Goal: Information Seeking & Learning: Learn about a topic

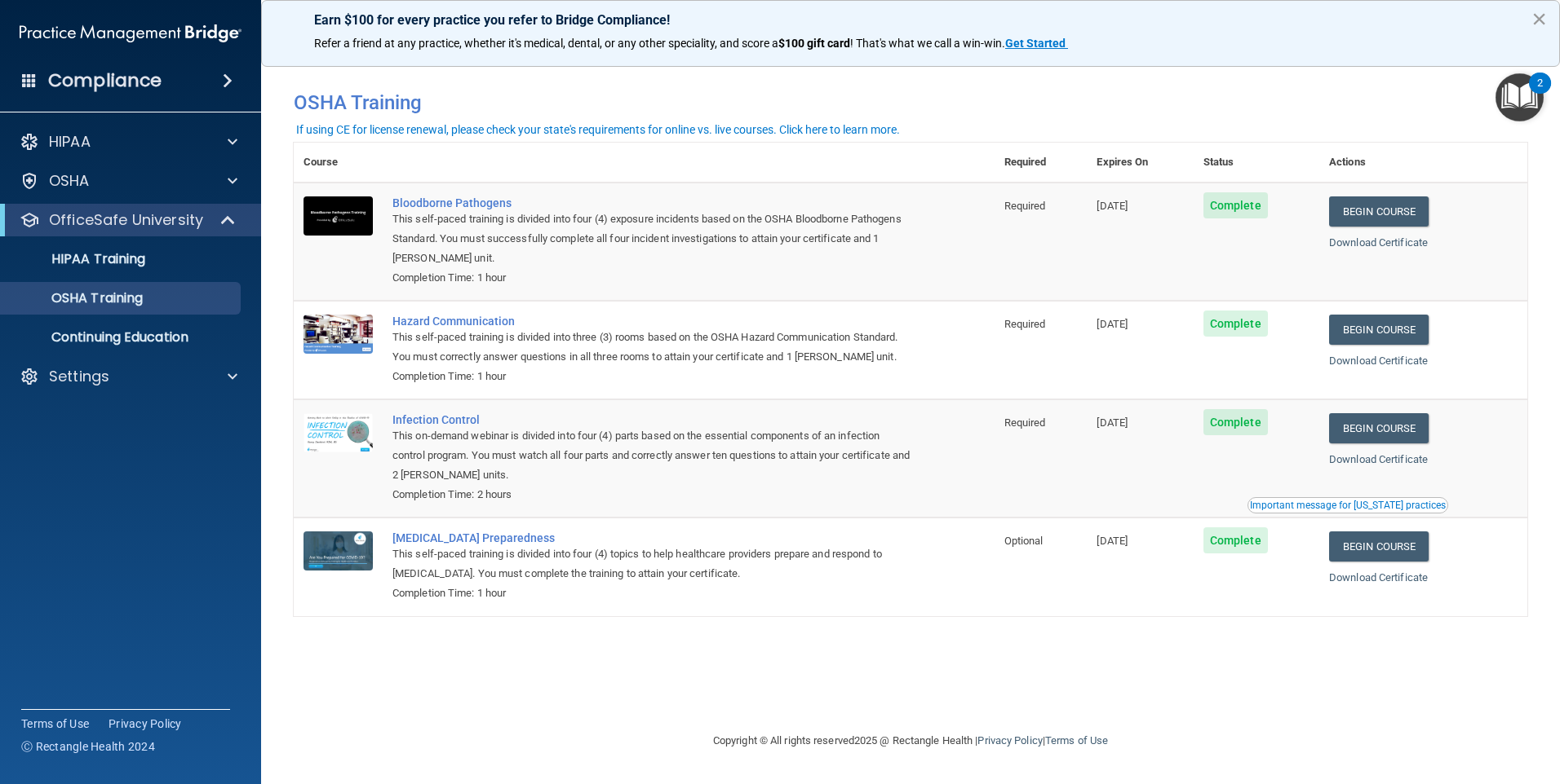
click at [1536, 16] on button "×" at bounding box center [1539, 19] width 15 height 26
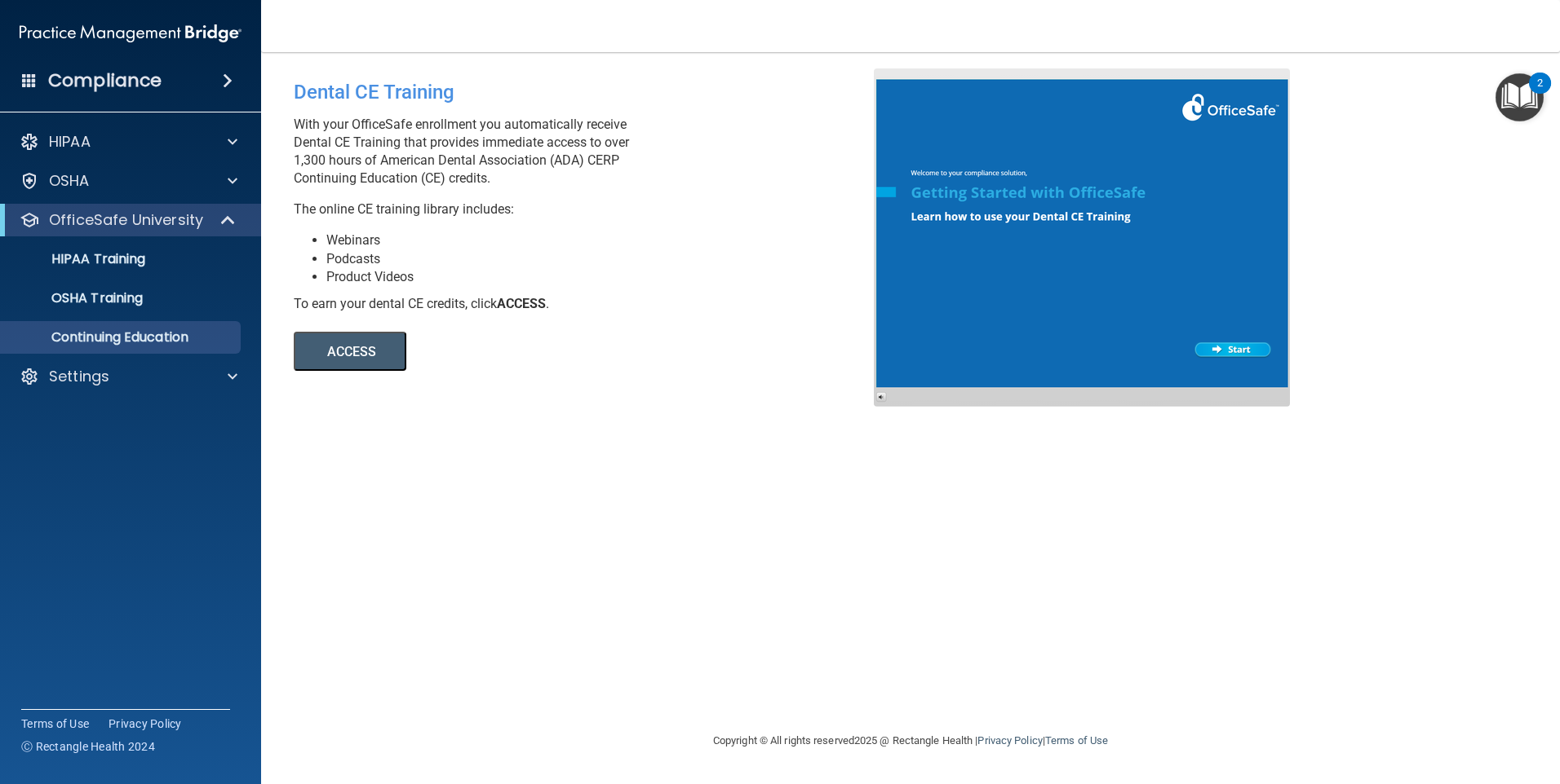
click at [123, 76] on h4 "Compliance" at bounding box center [105, 81] width 113 height 23
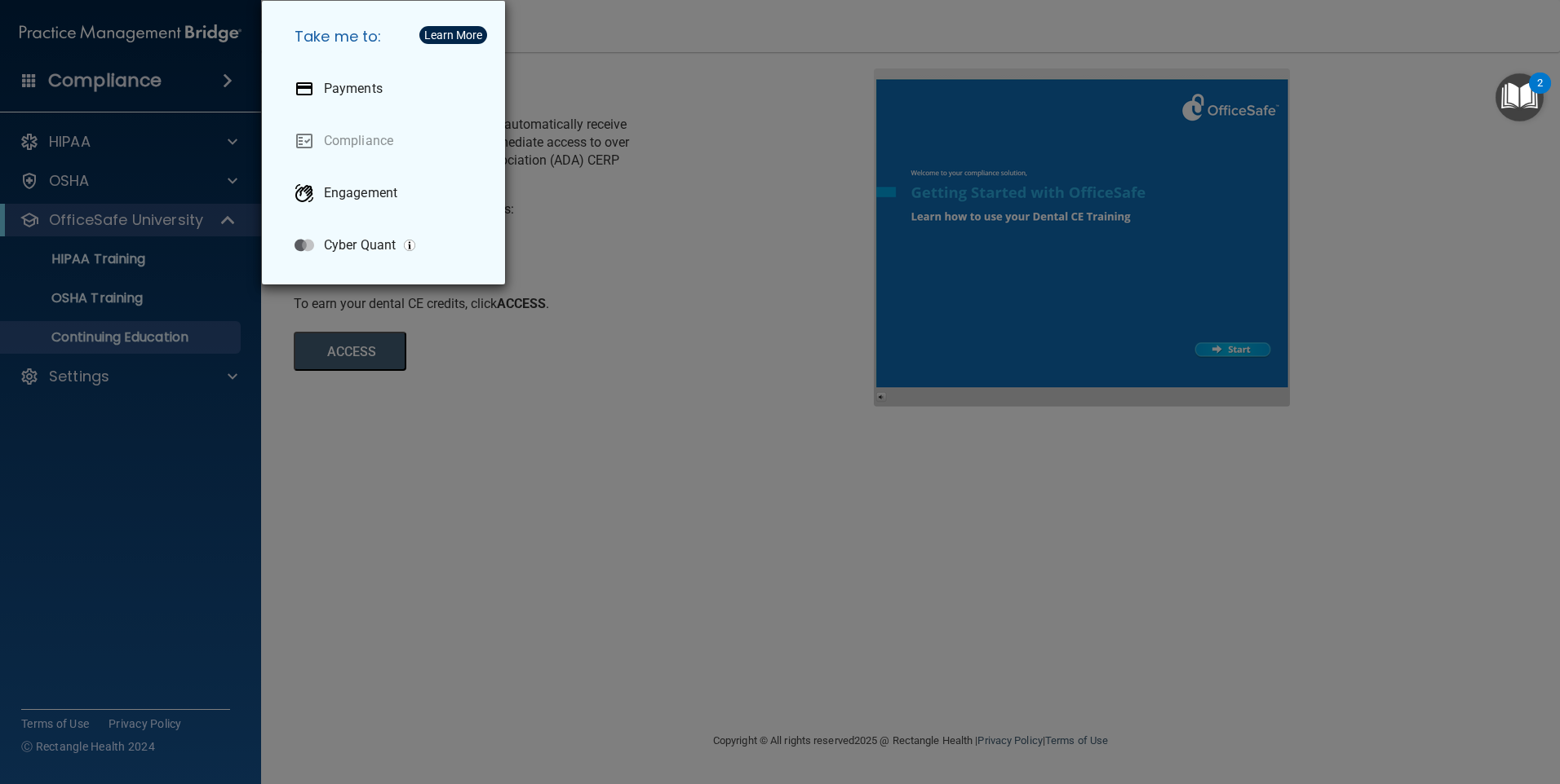
click at [844, 275] on div "Take me to: Payments Compliance Engagement Cyber Quant" at bounding box center [780, 392] width 1560 height 784
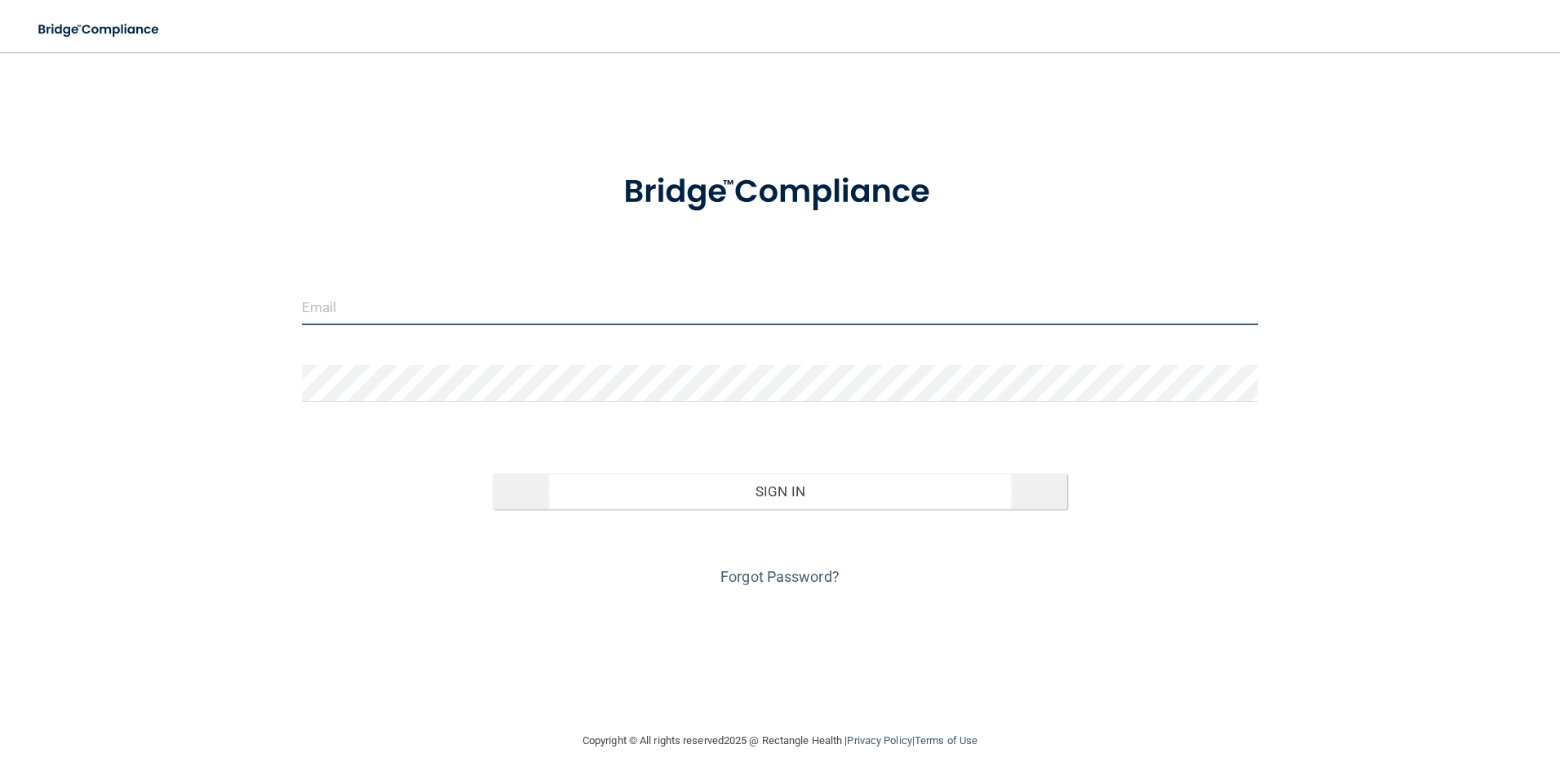
type input "[PERSON_NAME][EMAIL_ADDRESS][PERSON_NAME][DOMAIN_NAME]"
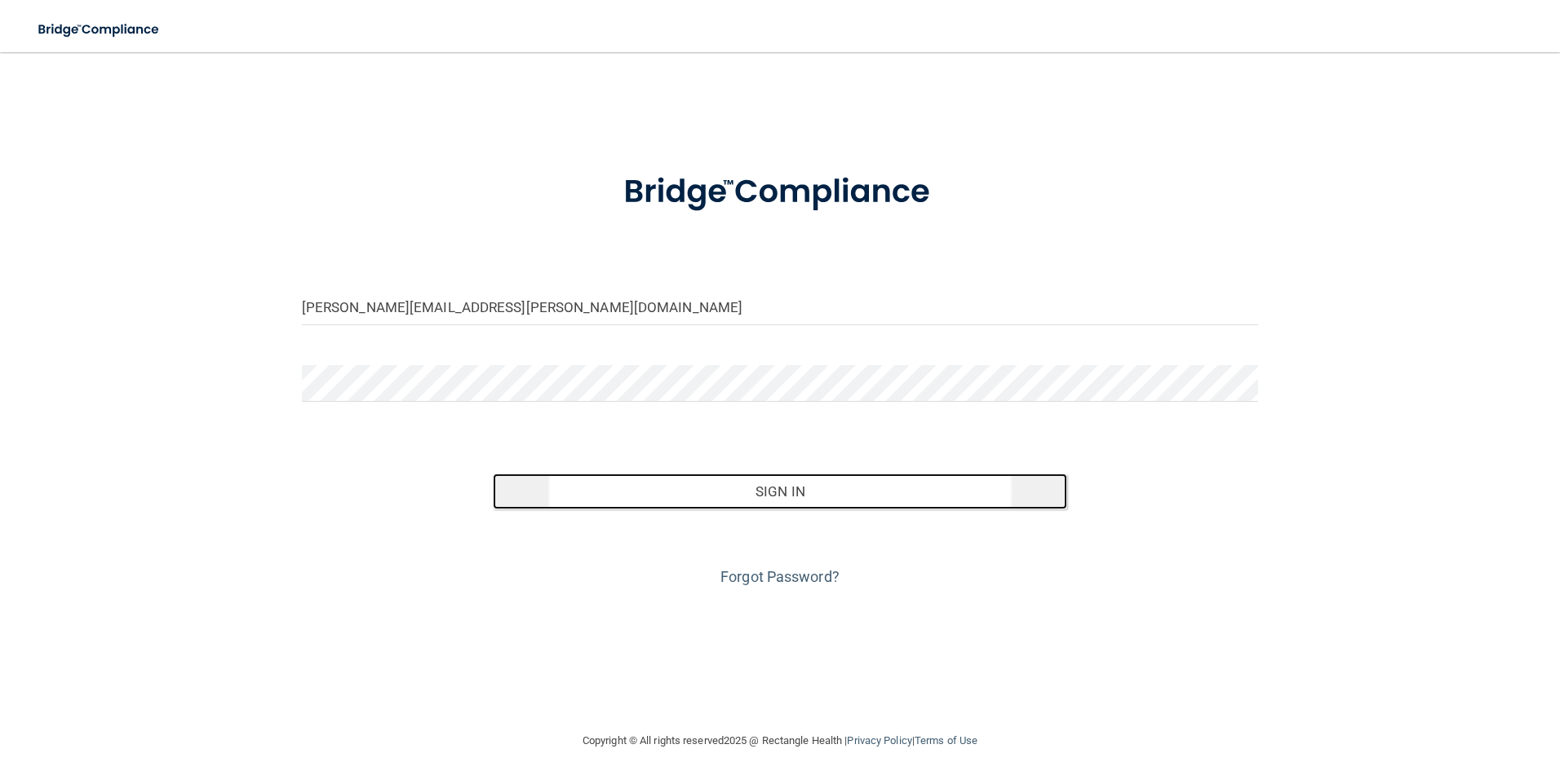
click at [739, 495] on button "Sign In" at bounding box center [780, 492] width 574 height 36
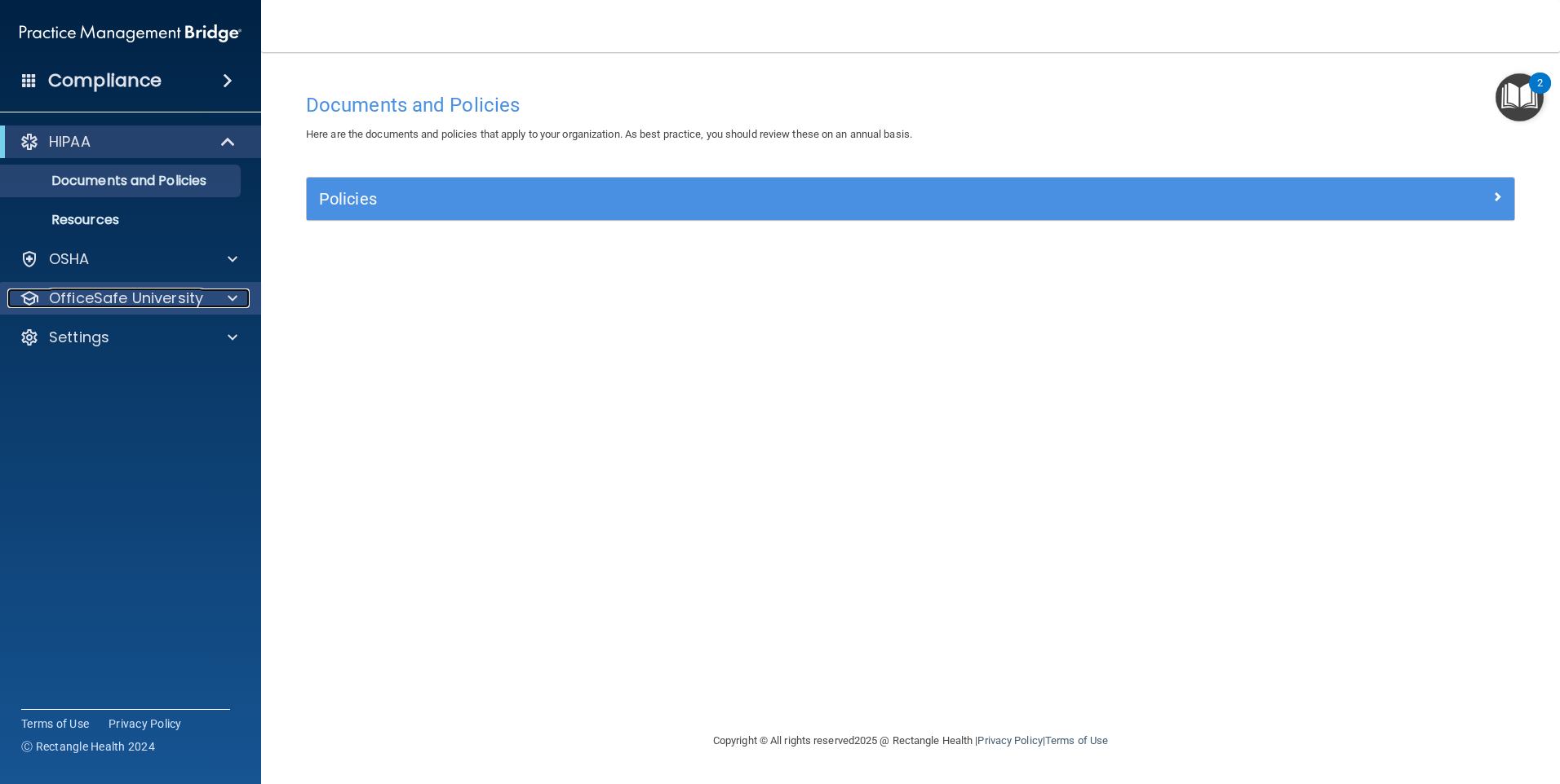
click at [95, 297] on p "OfficeSafe University" at bounding box center [126, 298] width 154 height 20
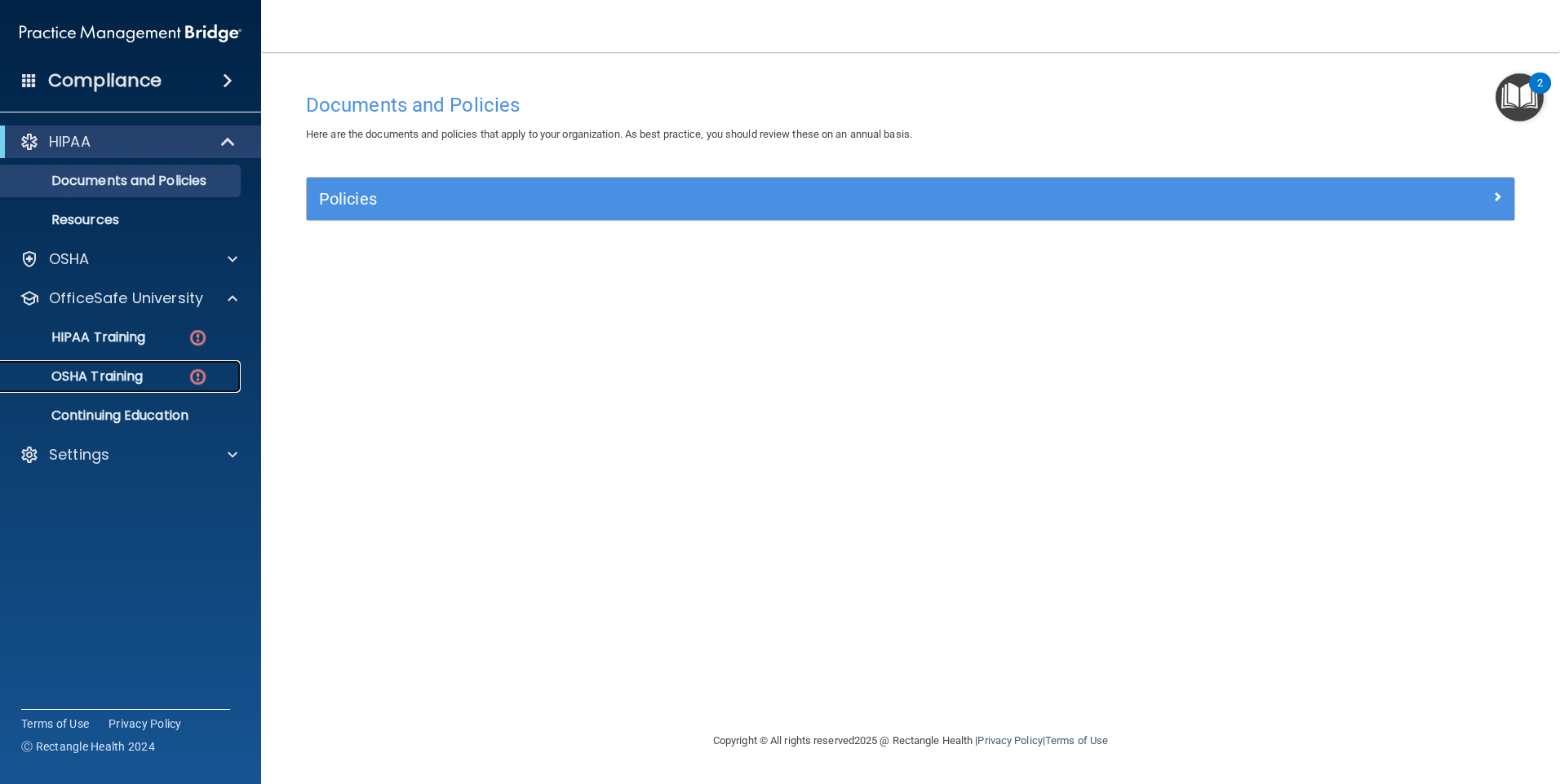
click at [90, 380] on p "OSHA Training" at bounding box center [76, 376] width 132 height 16
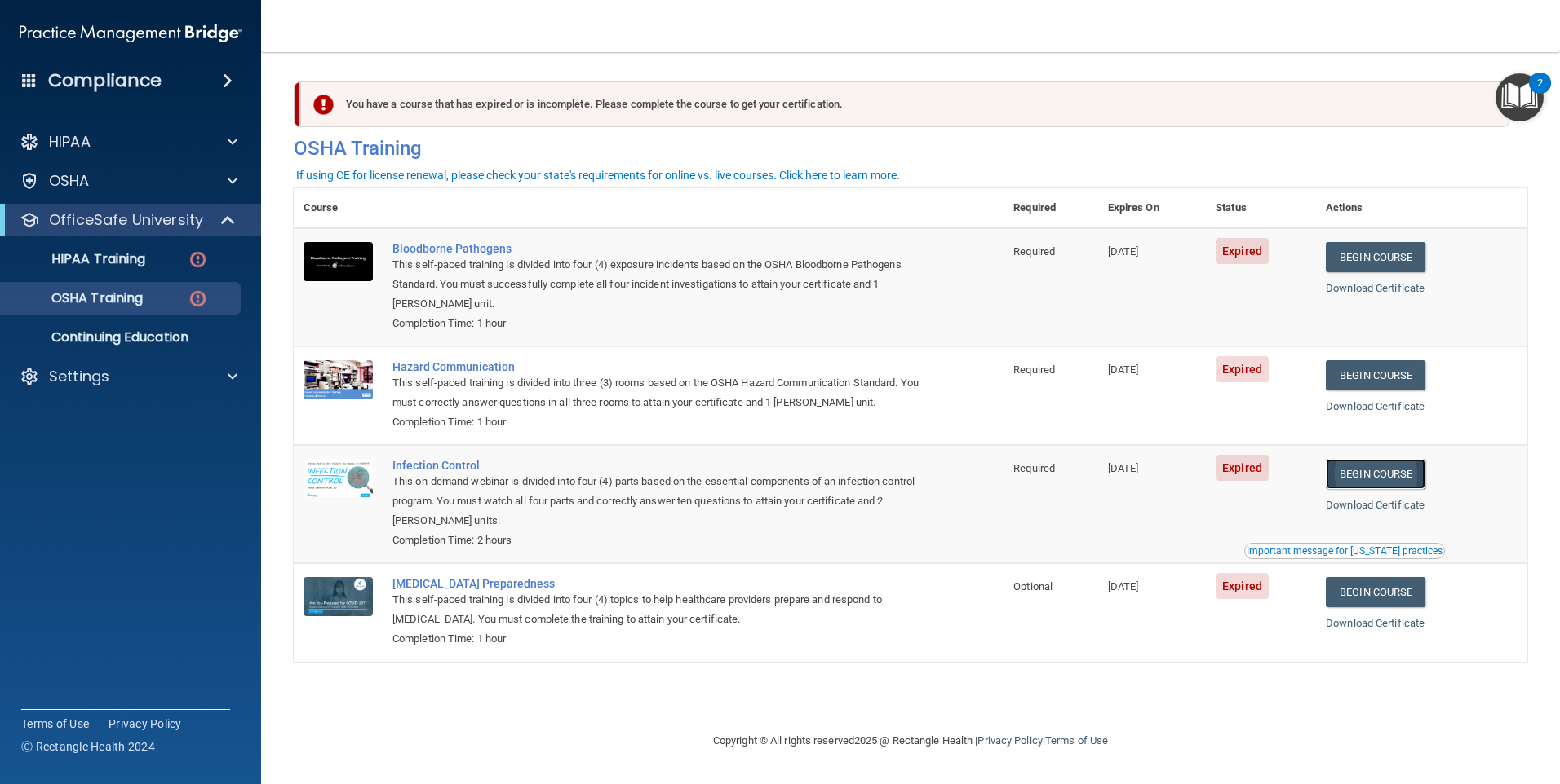
click at [1369, 478] on link "Begin Course" at bounding box center [1375, 474] width 99 height 30
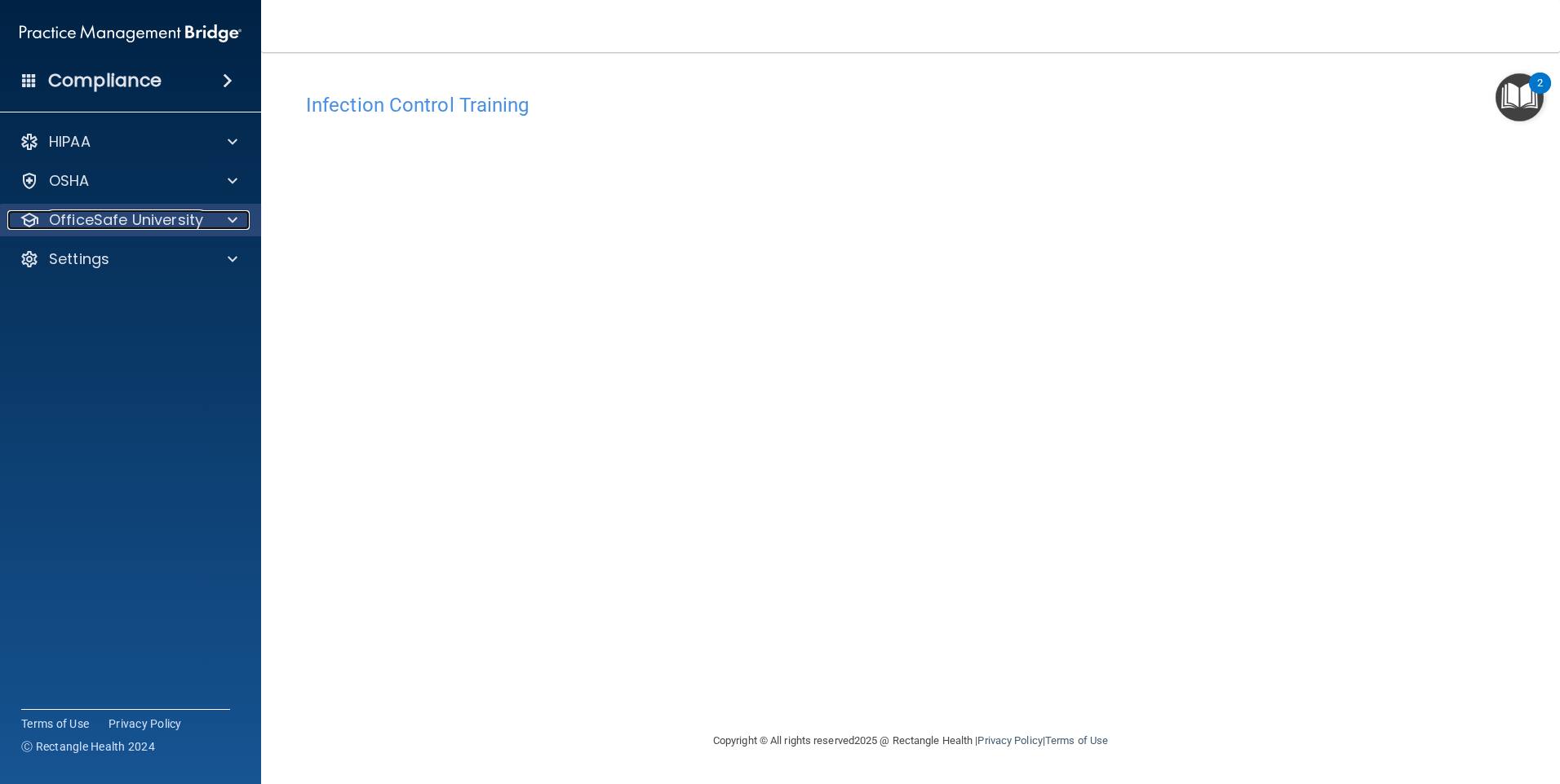
click at [185, 215] on p "OfficeSafe University" at bounding box center [126, 220] width 154 height 20
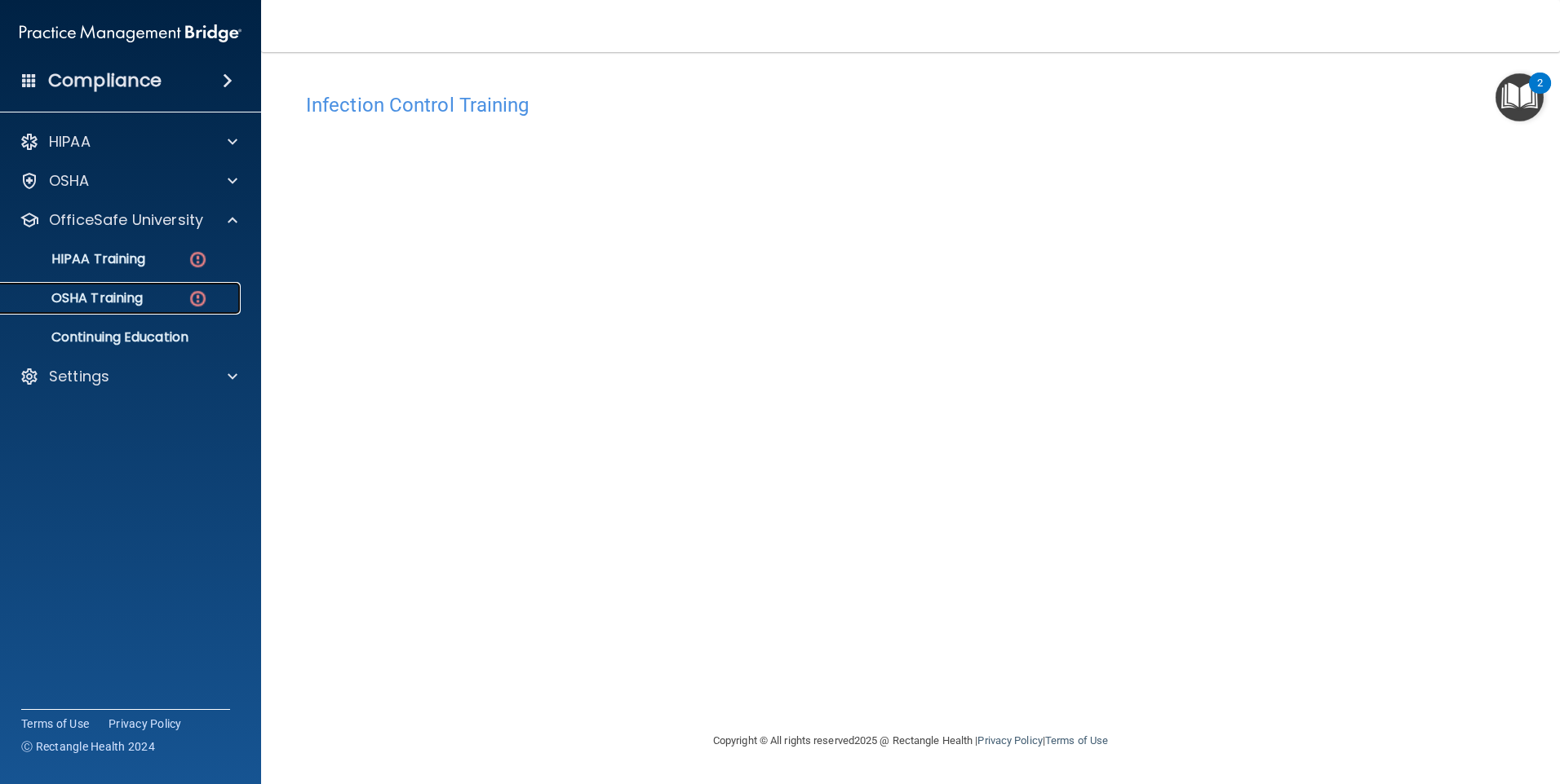
click at [140, 301] on p "OSHA Training" at bounding box center [76, 298] width 132 height 16
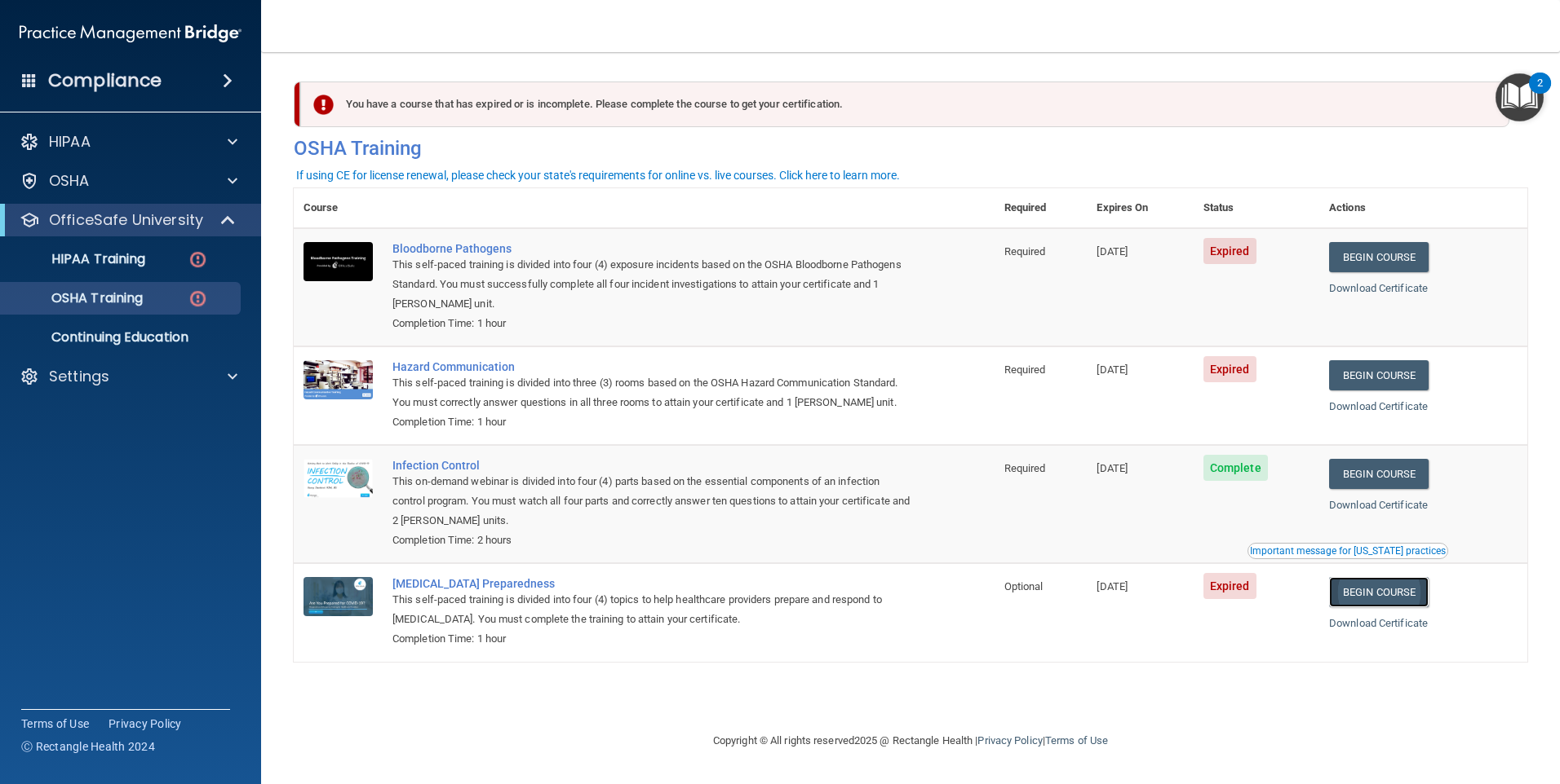
click at [1364, 599] on link "Begin Course" at bounding box center [1378, 592] width 99 height 30
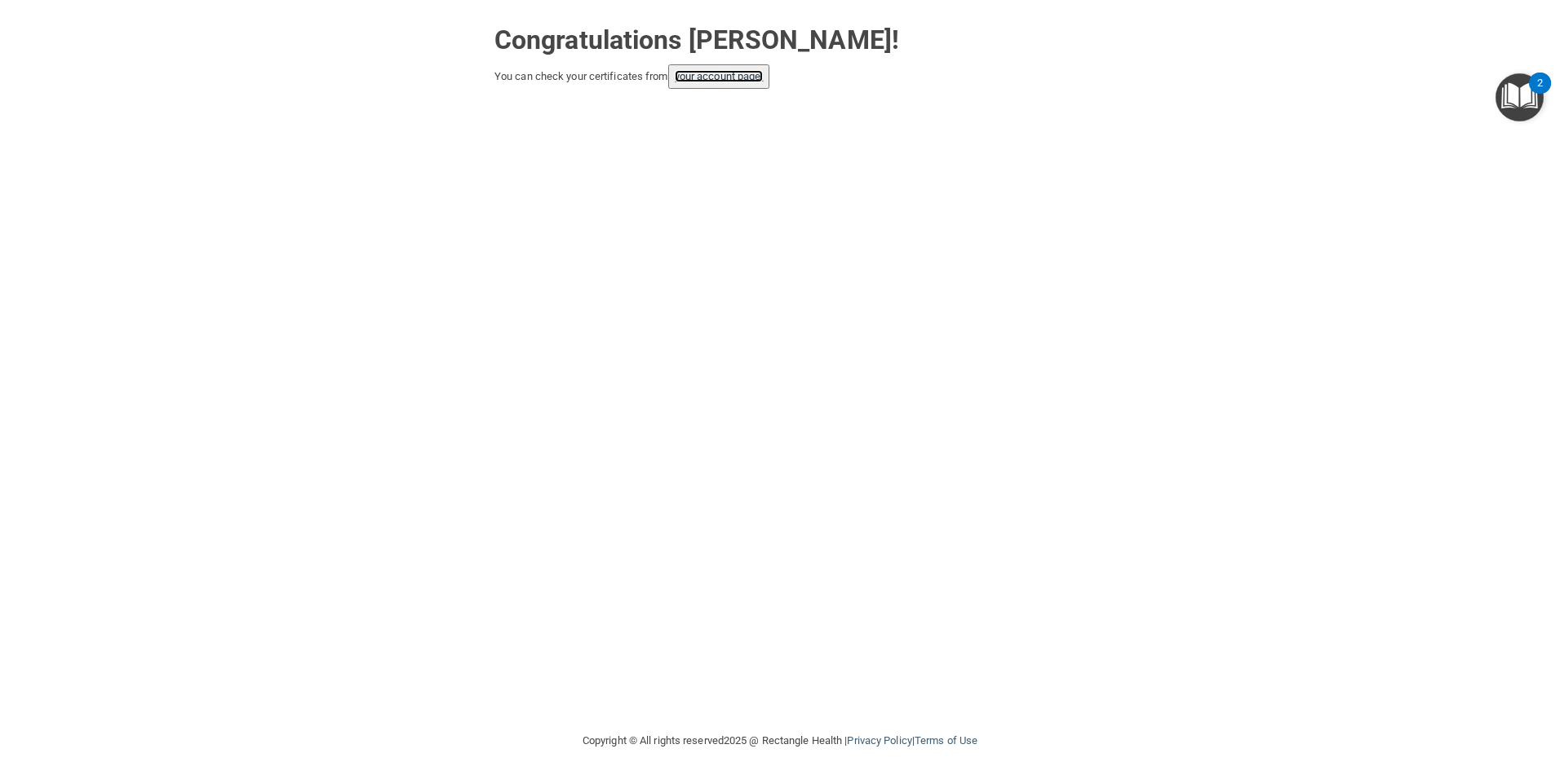
click at [752, 77] on link "your account page!" at bounding box center [719, 76] width 89 height 12
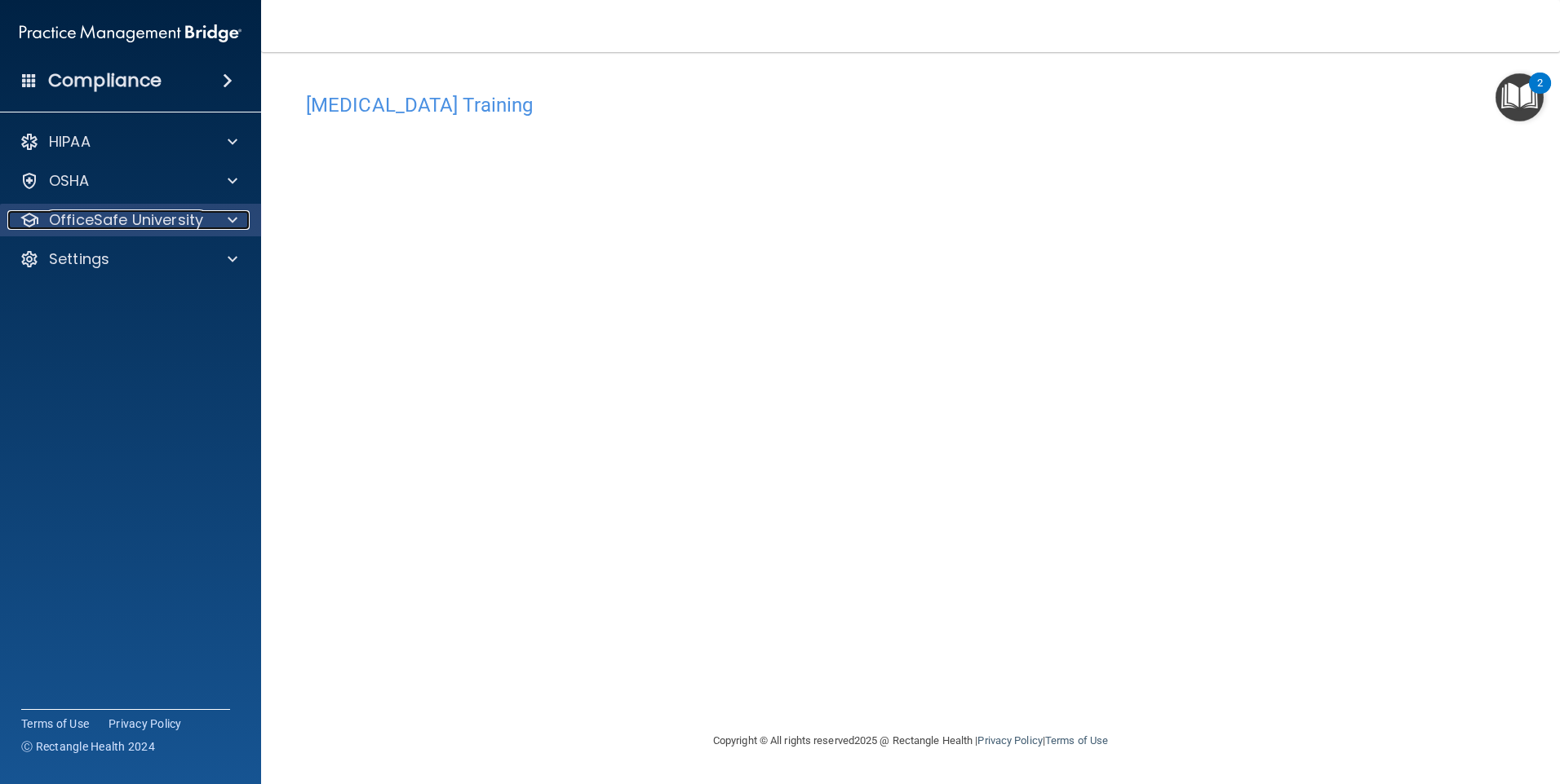
click at [182, 216] on p "OfficeSafe University" at bounding box center [126, 220] width 154 height 20
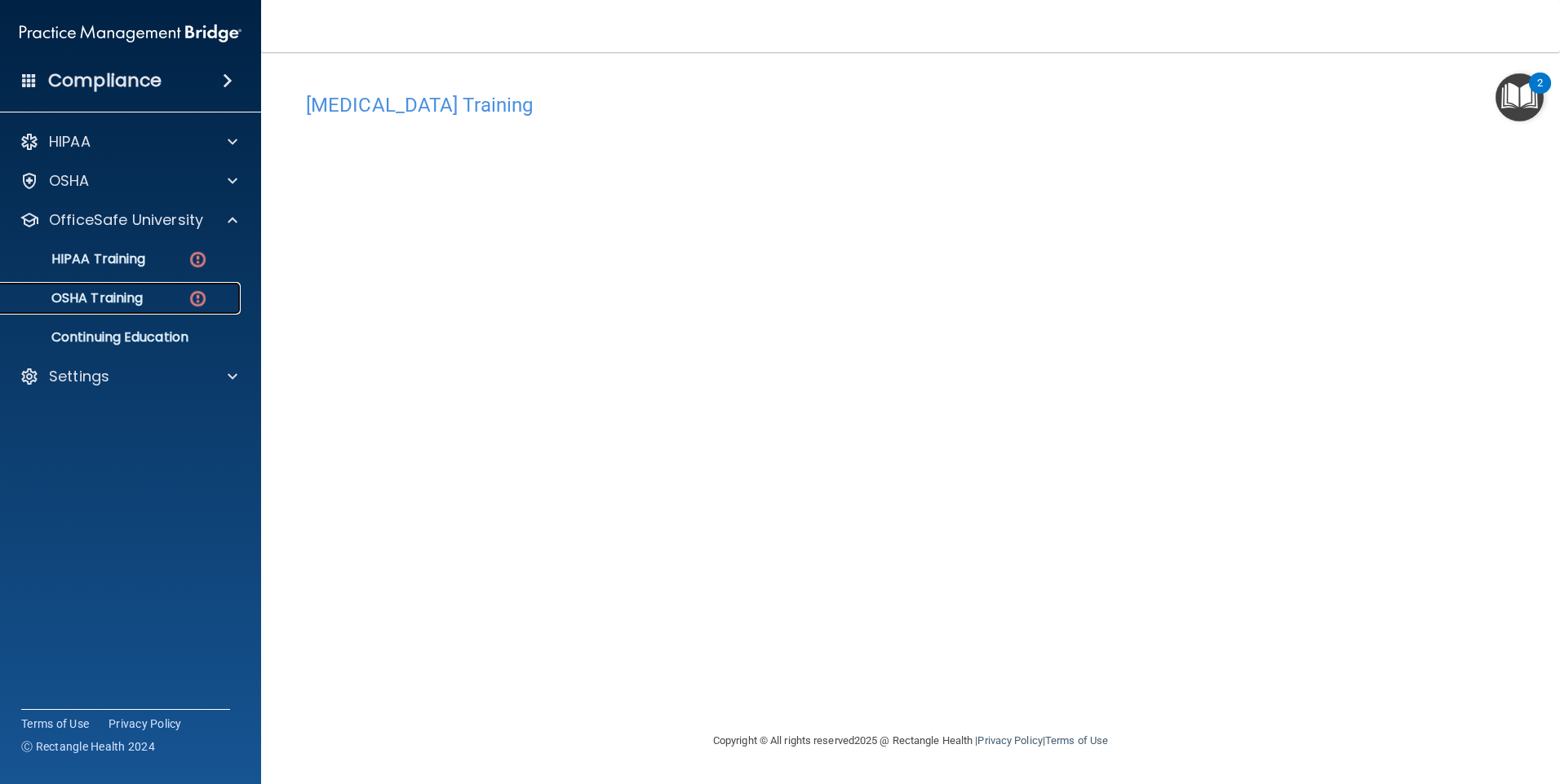
click at [153, 293] on div "OSHA Training" at bounding box center [122, 298] width 223 height 16
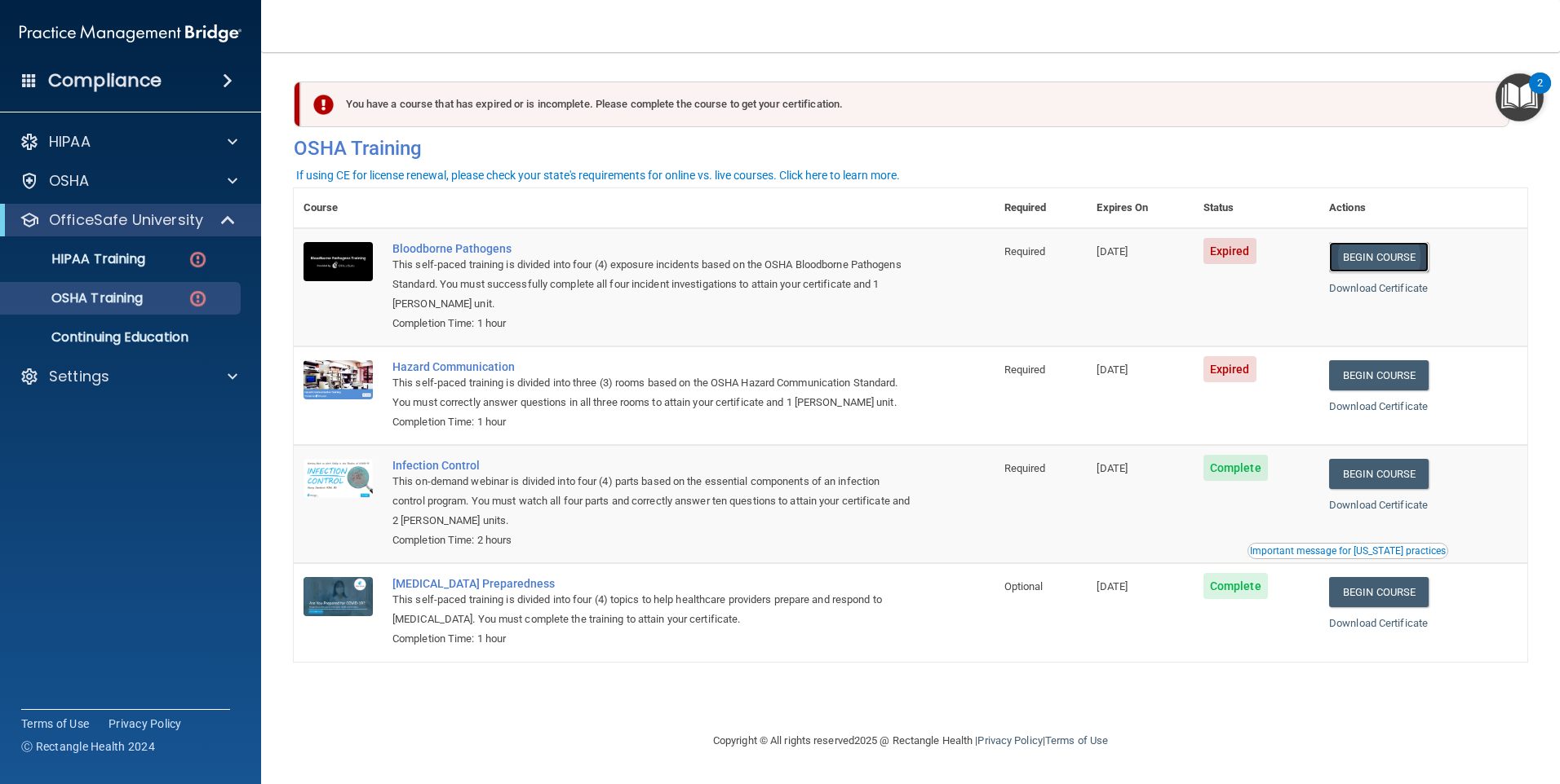
click at [1369, 261] on link "Begin Course" at bounding box center [1378, 257] width 99 height 30
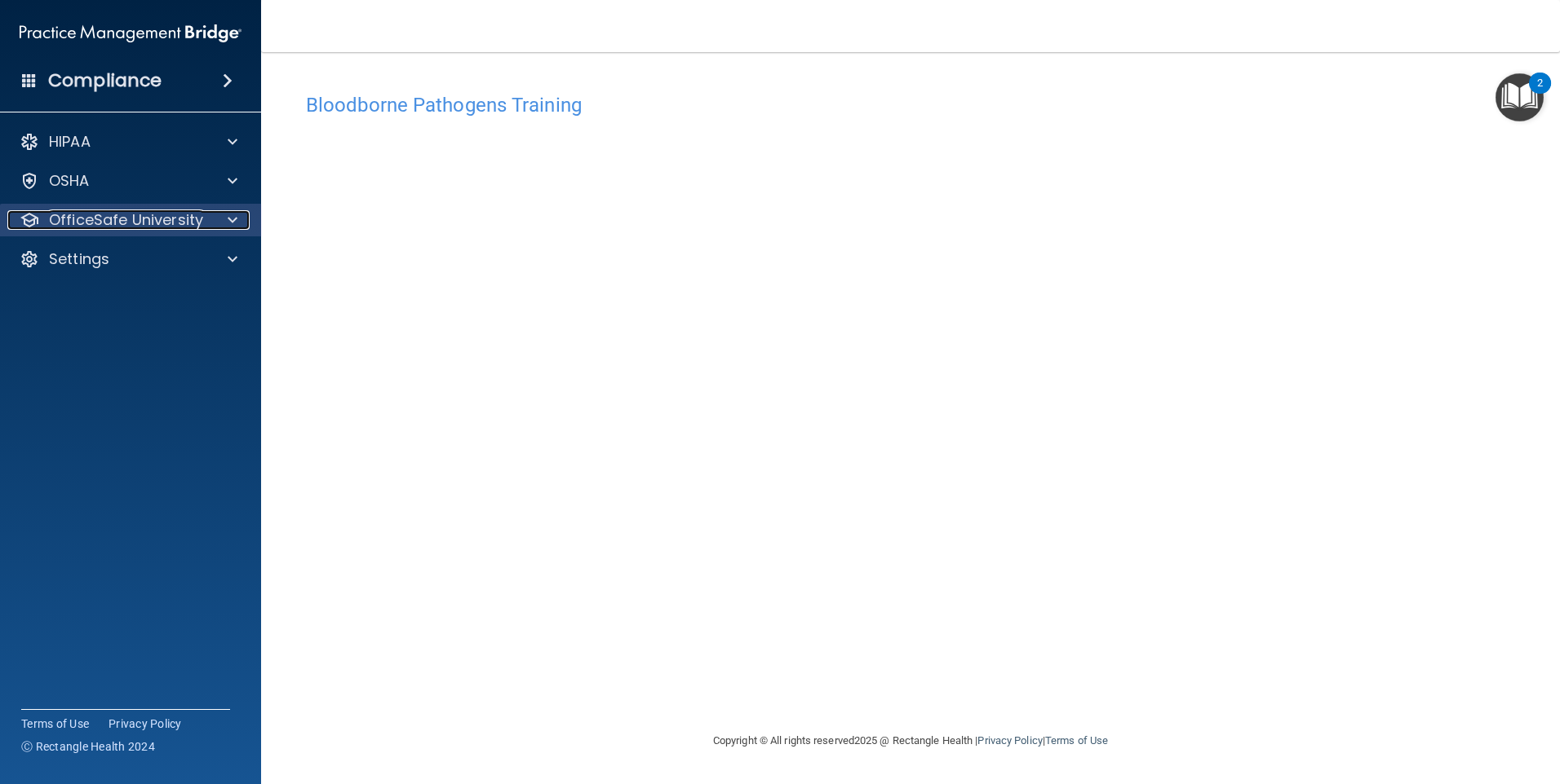
click at [176, 218] on p "OfficeSafe University" at bounding box center [126, 220] width 154 height 20
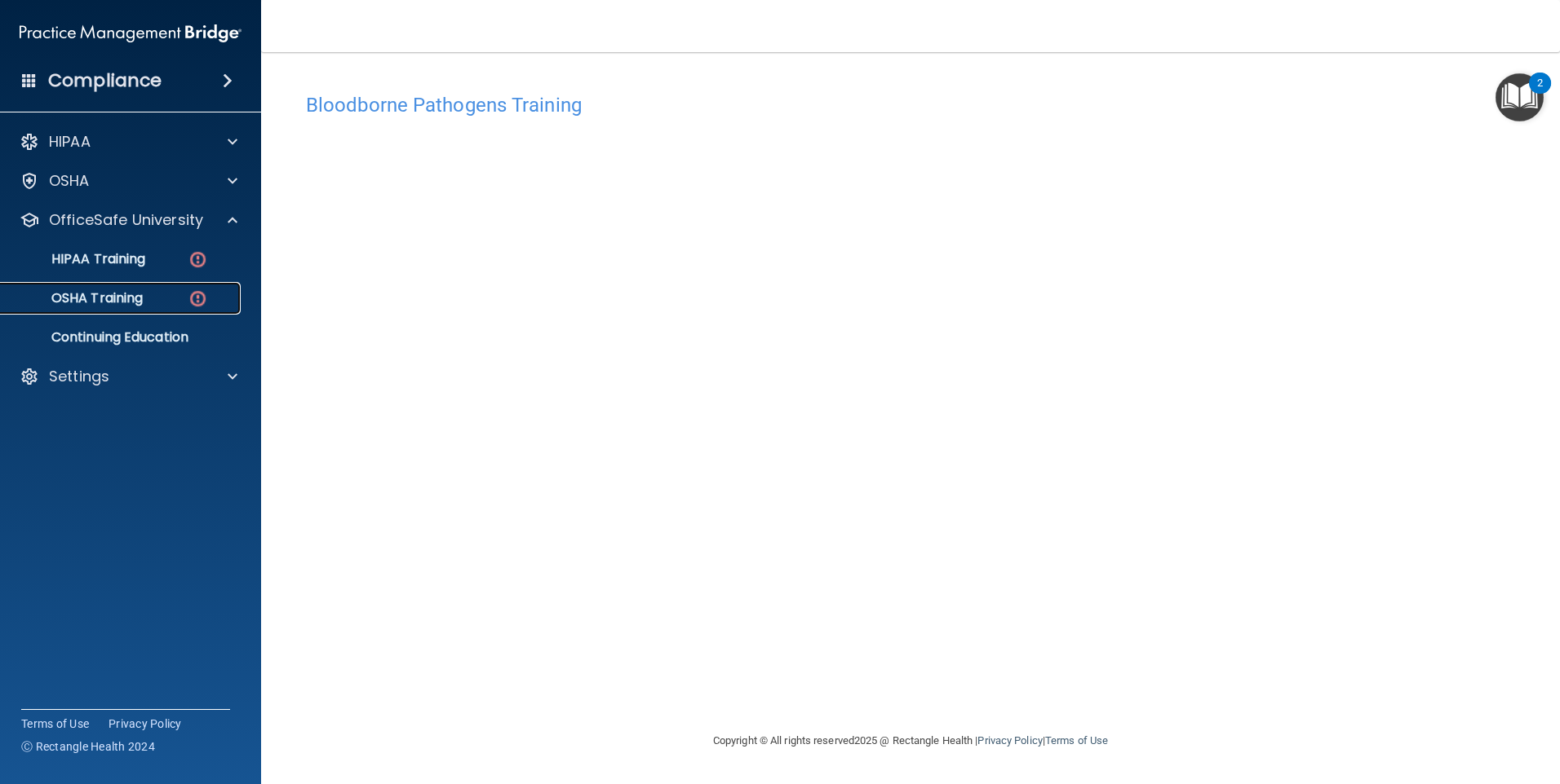
click at [146, 296] on div "OSHA Training" at bounding box center [122, 298] width 223 height 16
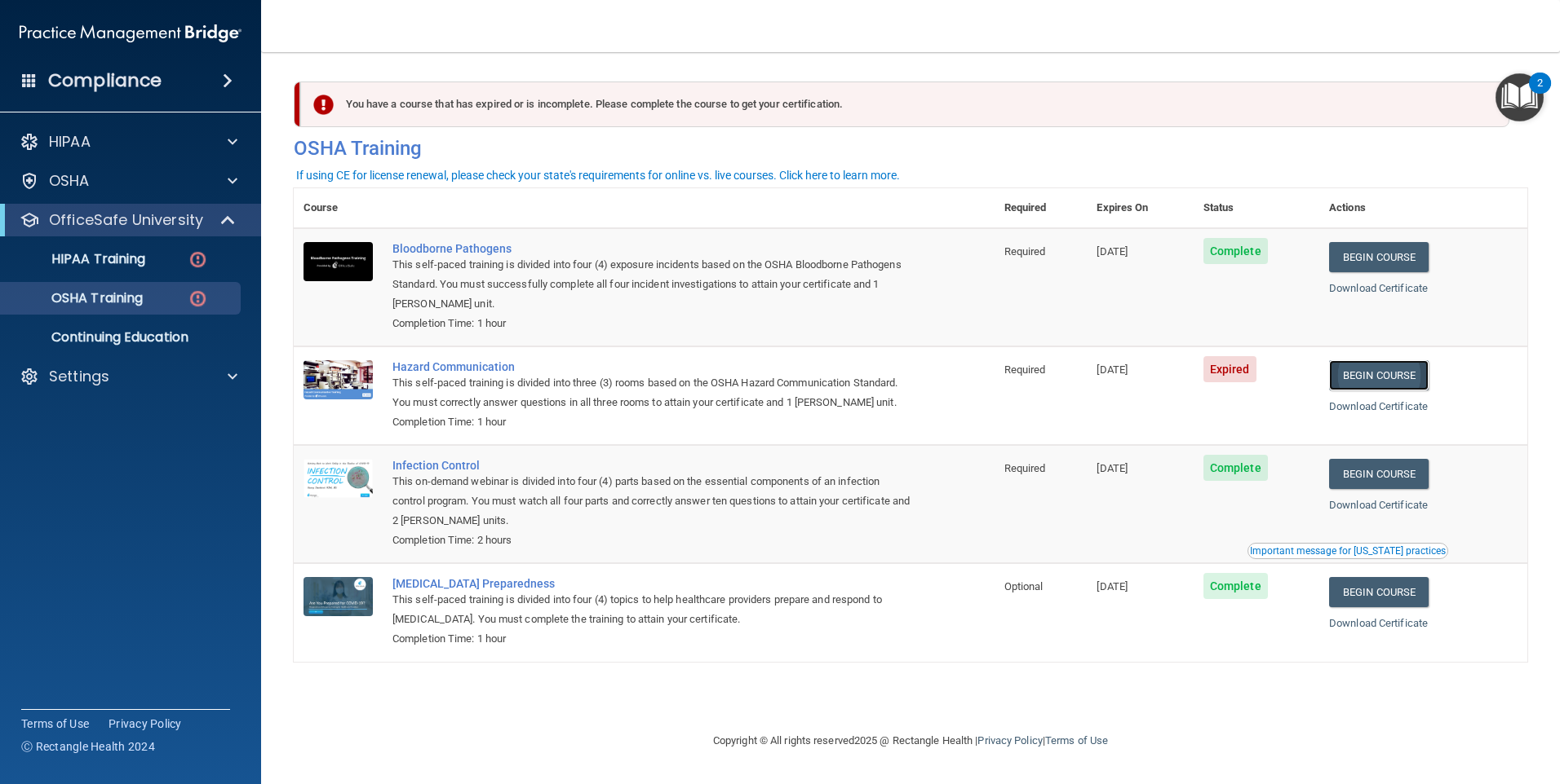
click at [1369, 380] on link "Begin Course" at bounding box center [1378, 375] width 99 height 30
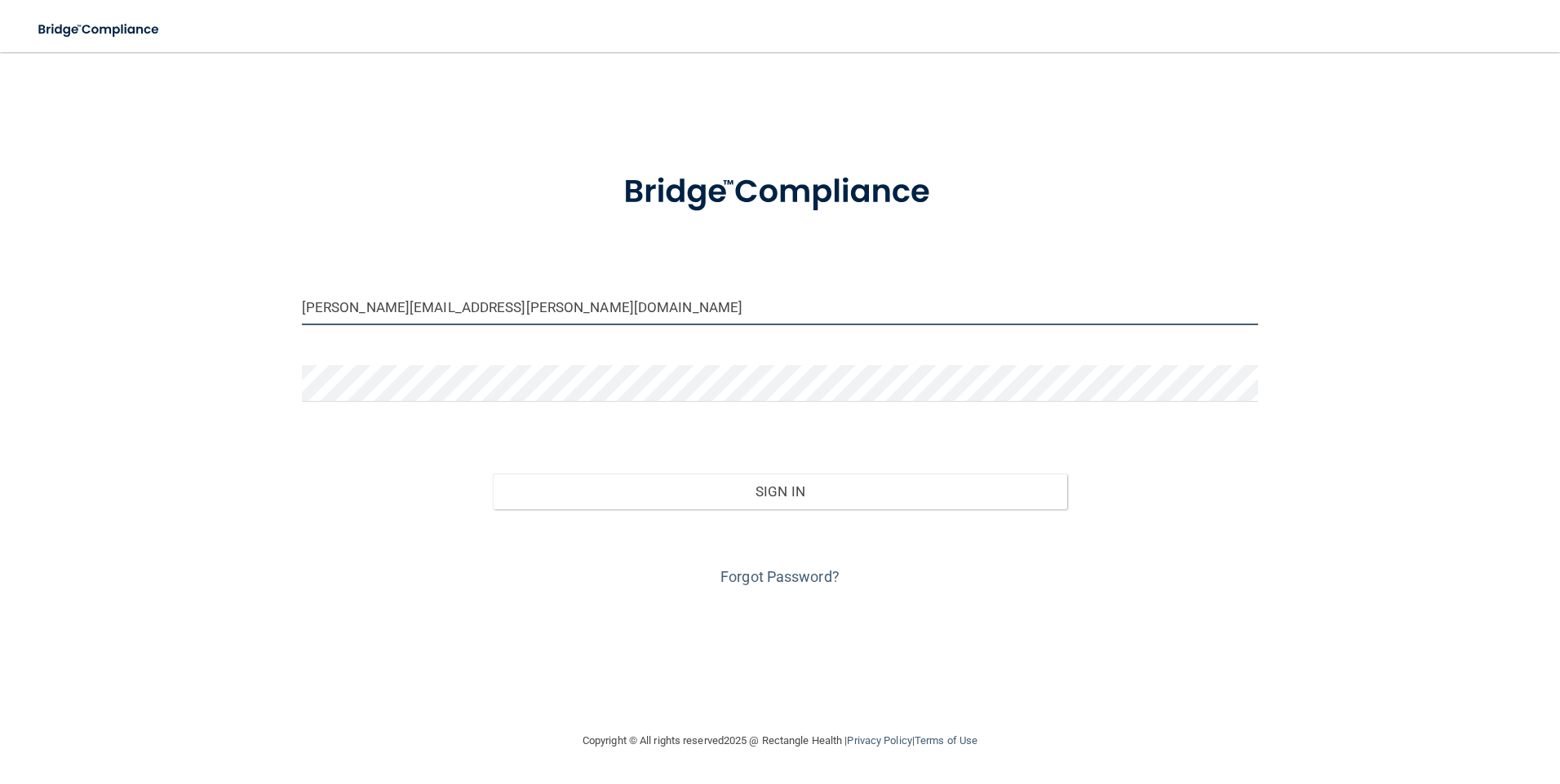
click at [447, 310] on input "[PERSON_NAME][EMAIL_ADDRESS][PERSON_NAME][DOMAIN_NAME]" at bounding box center [780, 307] width 957 height 37
type input "[EMAIL_ADDRESS][DOMAIN_NAME]"
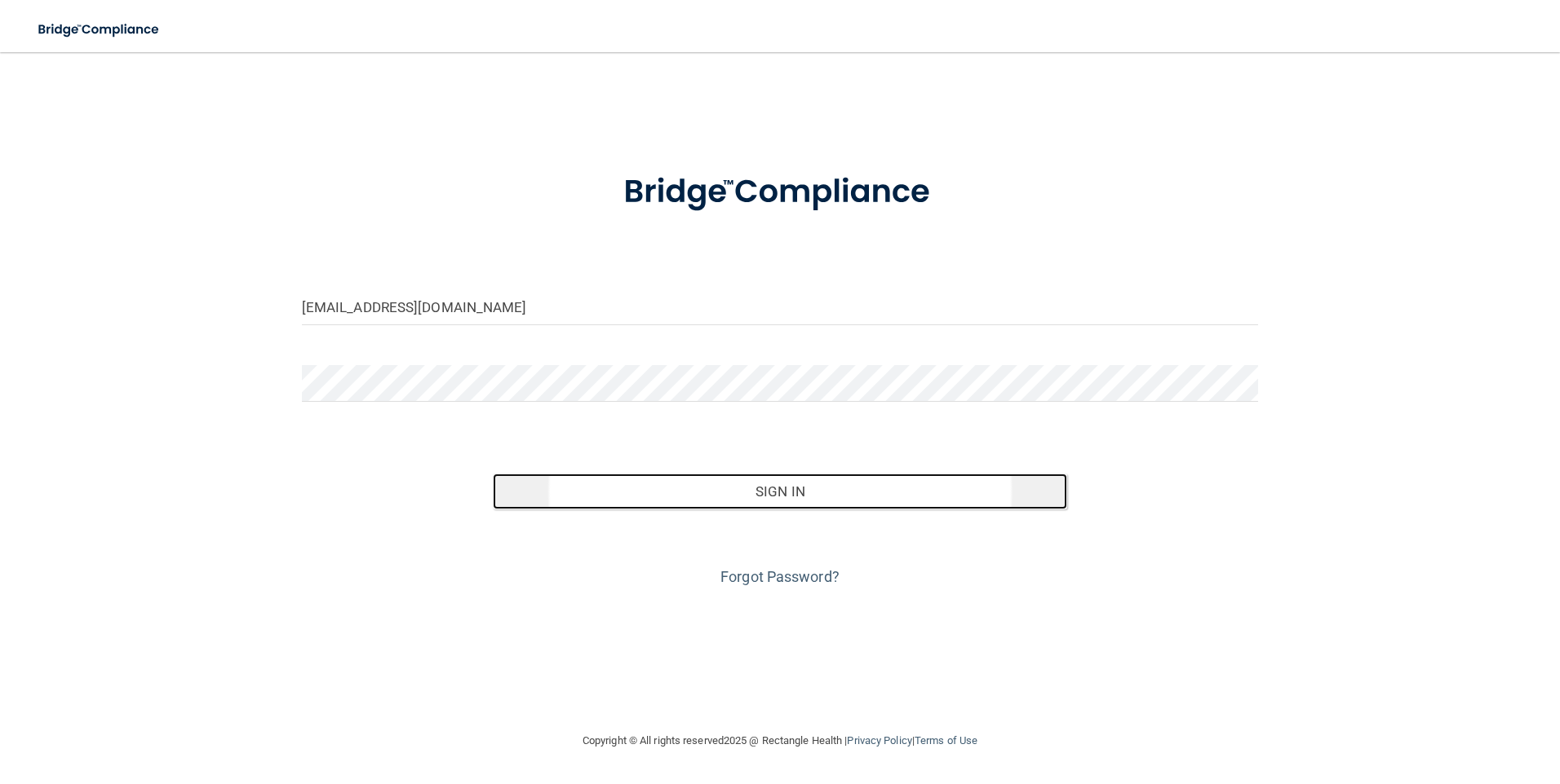
click at [651, 490] on button "Sign In" at bounding box center [780, 492] width 574 height 36
